Goal: Find specific page/section: Find specific page/section

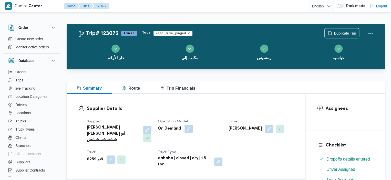
click at [137, 85] on button "Route" at bounding box center [131, 88] width 38 height 12
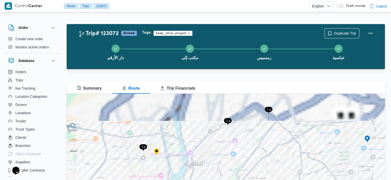
drag, startPoint x: 195, startPoint y: 126, endPoint x: 199, endPoint y: 164, distance: 38.0
click at [199, 164] on div at bounding box center [226, 158] width 319 height 128
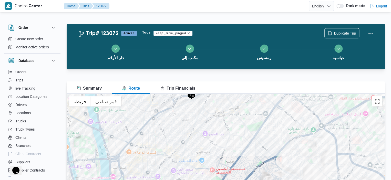
drag, startPoint x: 246, startPoint y: 162, endPoint x: 228, endPoint y: 170, distance: 20.2
click at [228, 170] on div at bounding box center [226, 158] width 319 height 128
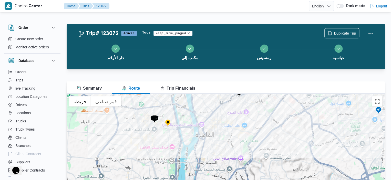
drag, startPoint x: 234, startPoint y: 145, endPoint x: 265, endPoint y: 124, distance: 37.1
click at [265, 124] on div at bounding box center [226, 158] width 319 height 128
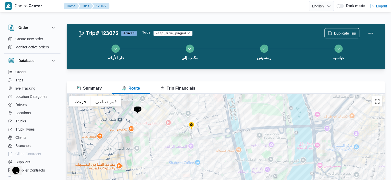
click at [190, 125] on img at bounding box center [191, 126] width 8 height 8
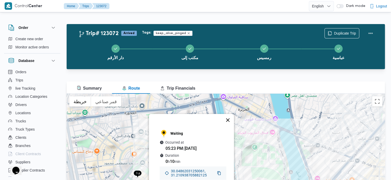
click at [231, 116] on button "إغلاق" at bounding box center [228, 120] width 12 height 12
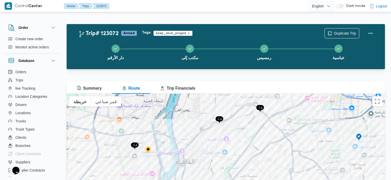
drag, startPoint x: 343, startPoint y: 125, endPoint x: 269, endPoint y: 145, distance: 76.7
click at [269, 145] on div at bounding box center [226, 158] width 319 height 128
click at [357, 135] on img at bounding box center [359, 137] width 8 height 8
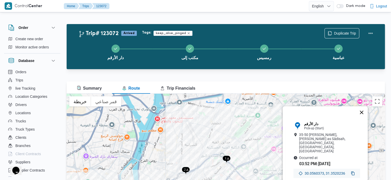
click at [365, 115] on button "إغلاق" at bounding box center [362, 112] width 12 height 12
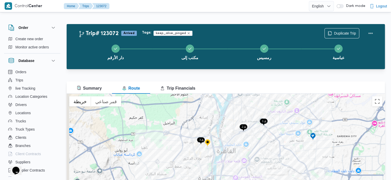
drag, startPoint x: 215, startPoint y: 169, endPoint x: 260, endPoint y: 126, distance: 62.4
click at [260, 126] on div at bounding box center [226, 158] width 319 height 128
click at [201, 141] on img at bounding box center [201, 141] width 8 height 8
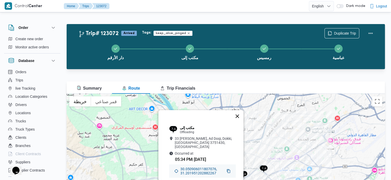
click at [241, 117] on button "إغلاق" at bounding box center [237, 116] width 12 height 12
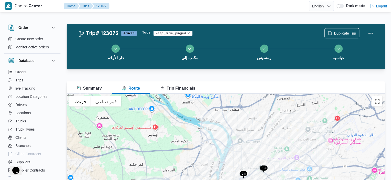
click at [262, 168] on img at bounding box center [264, 169] width 8 height 8
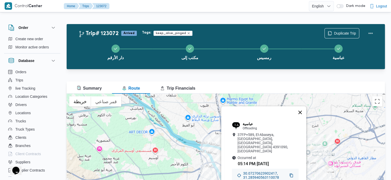
click at [304, 117] on button "إغلاق" at bounding box center [300, 112] width 12 height 12
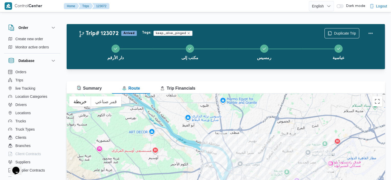
scroll to position [48, 0]
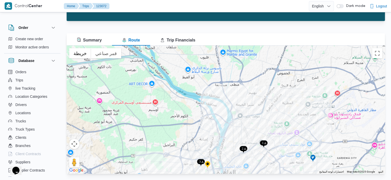
click at [242, 151] on img at bounding box center [244, 150] width 8 height 8
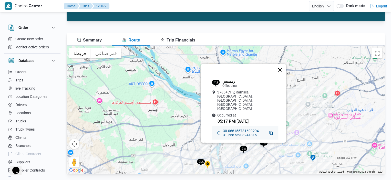
click at [283, 76] on button "إغلاق" at bounding box center [280, 70] width 12 height 12
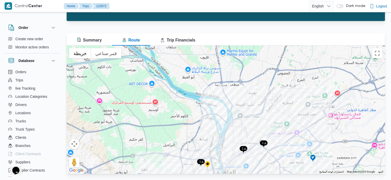
scroll to position [0, 0]
